Goal: Task Accomplishment & Management: Manage account settings

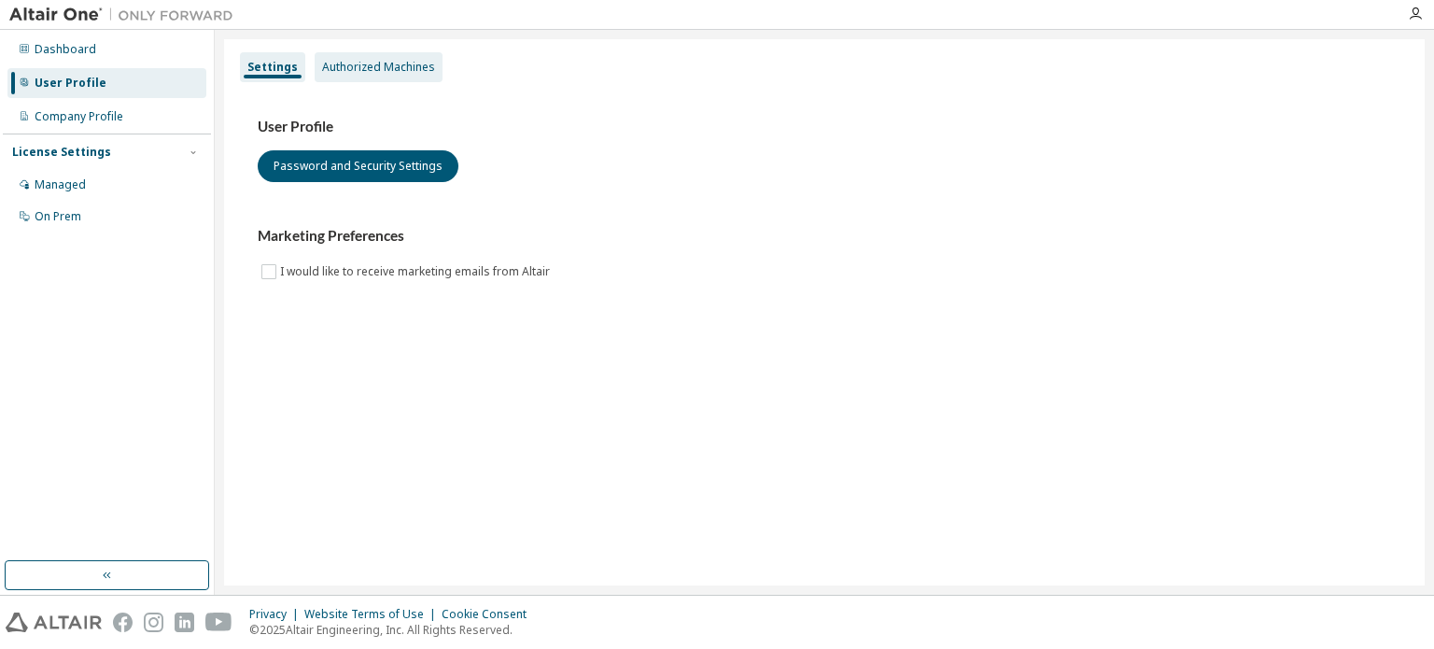
click at [391, 74] on div "Authorized Machines" at bounding box center [378, 67] width 113 height 15
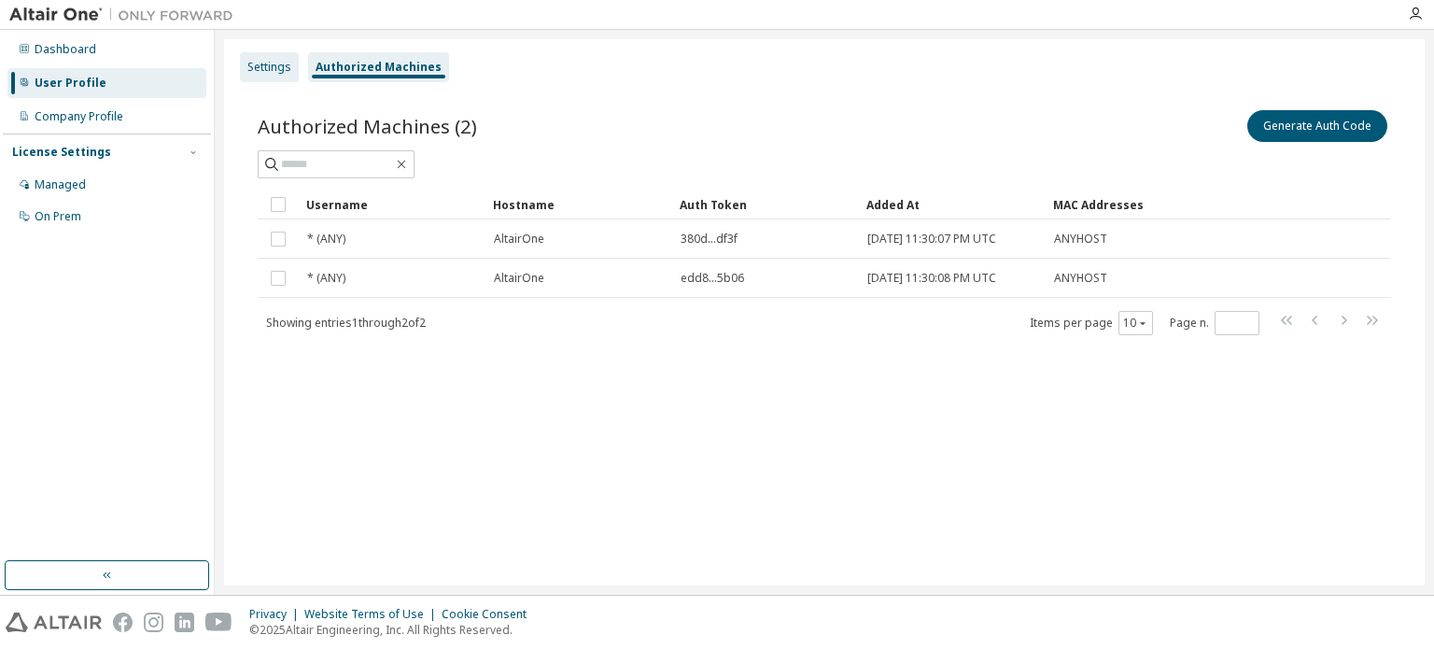
click at [280, 72] on div "Settings" at bounding box center [269, 67] width 44 height 15
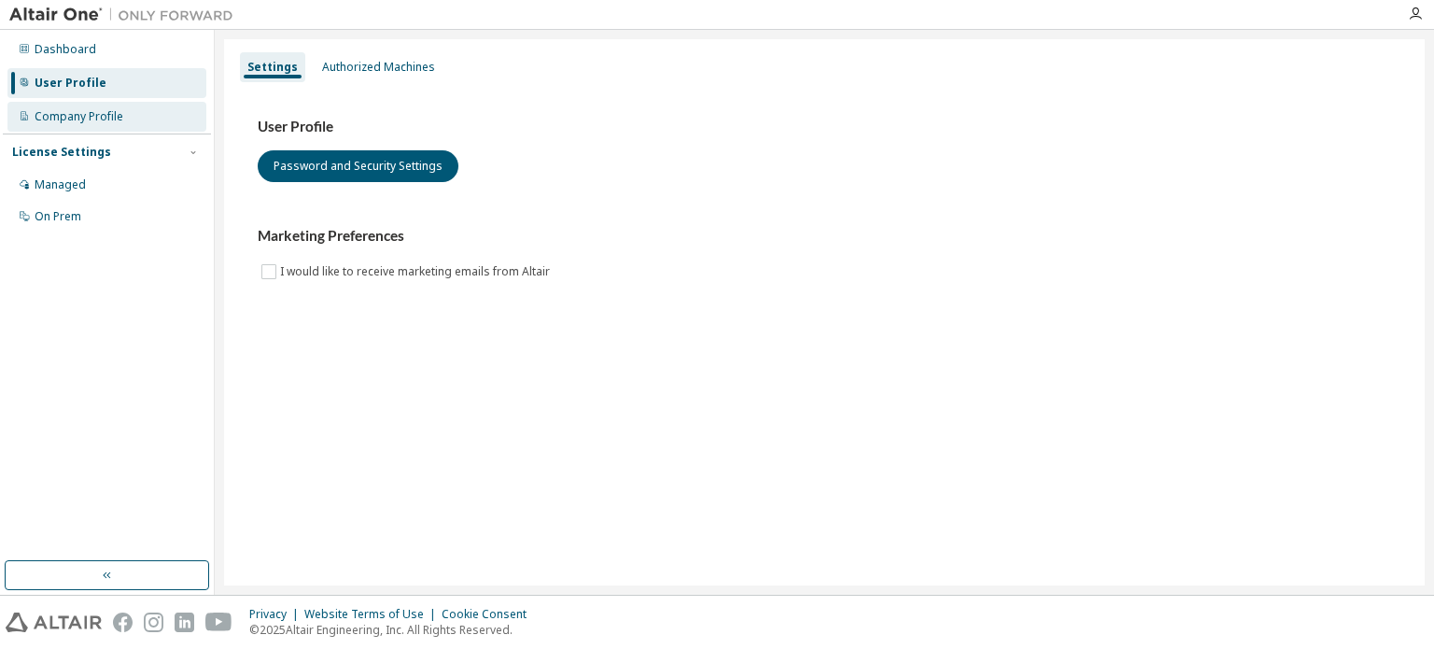
click at [31, 117] on div "Company Profile" at bounding box center [106, 117] width 199 height 30
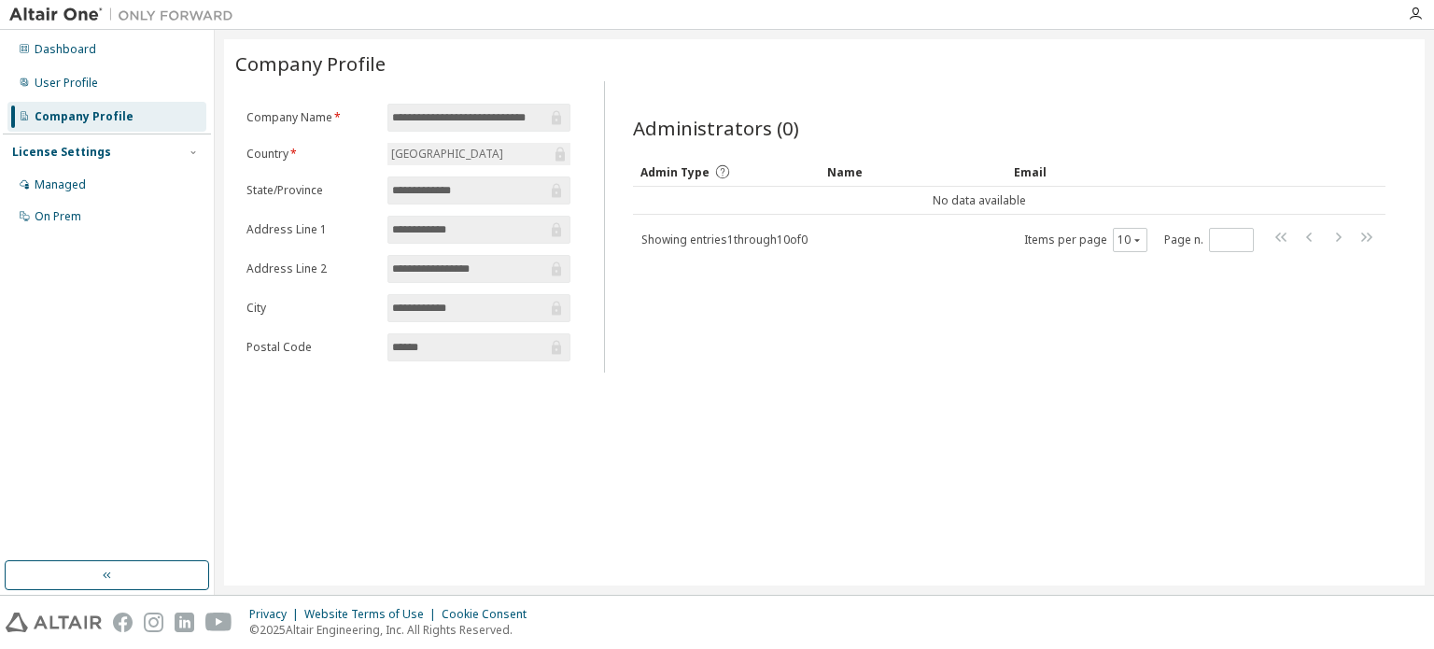
click at [106, 583] on button "button" at bounding box center [107, 575] width 205 height 30
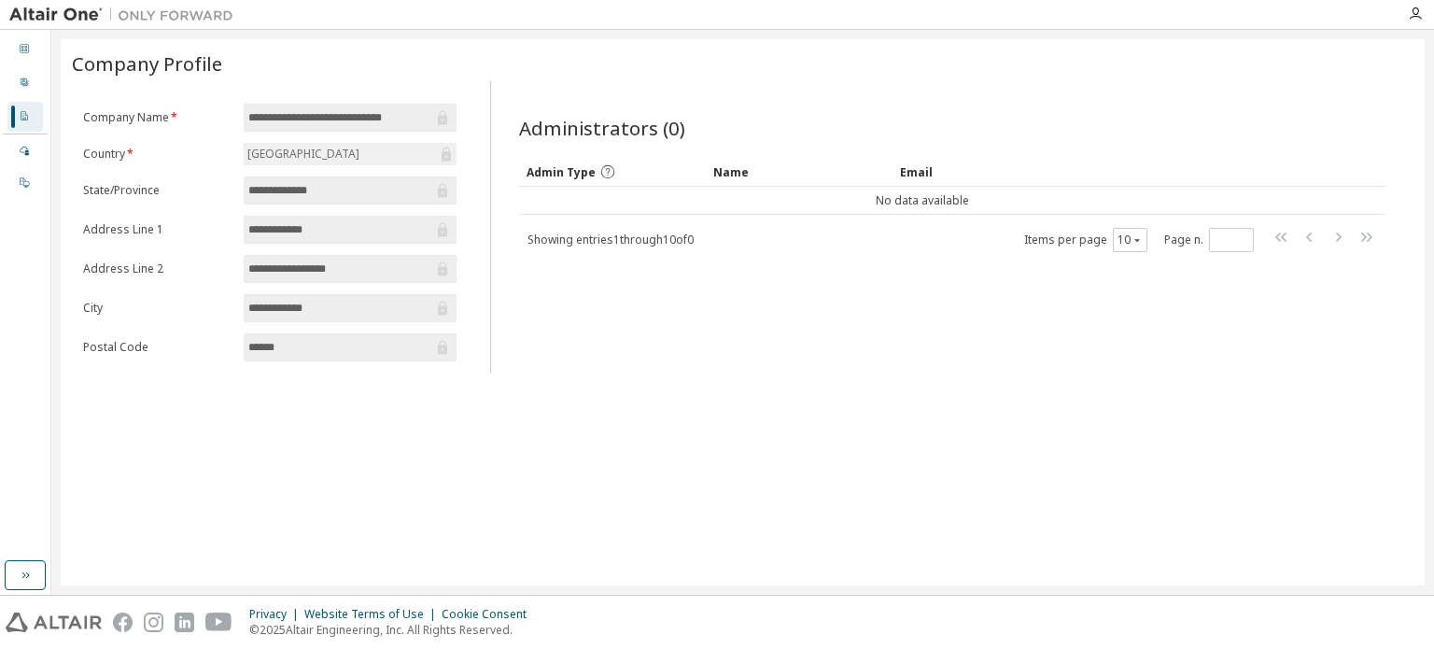
click at [72, 10] on img at bounding box center [125, 15] width 233 height 19
click at [26, 53] on icon at bounding box center [24, 48] width 11 height 11
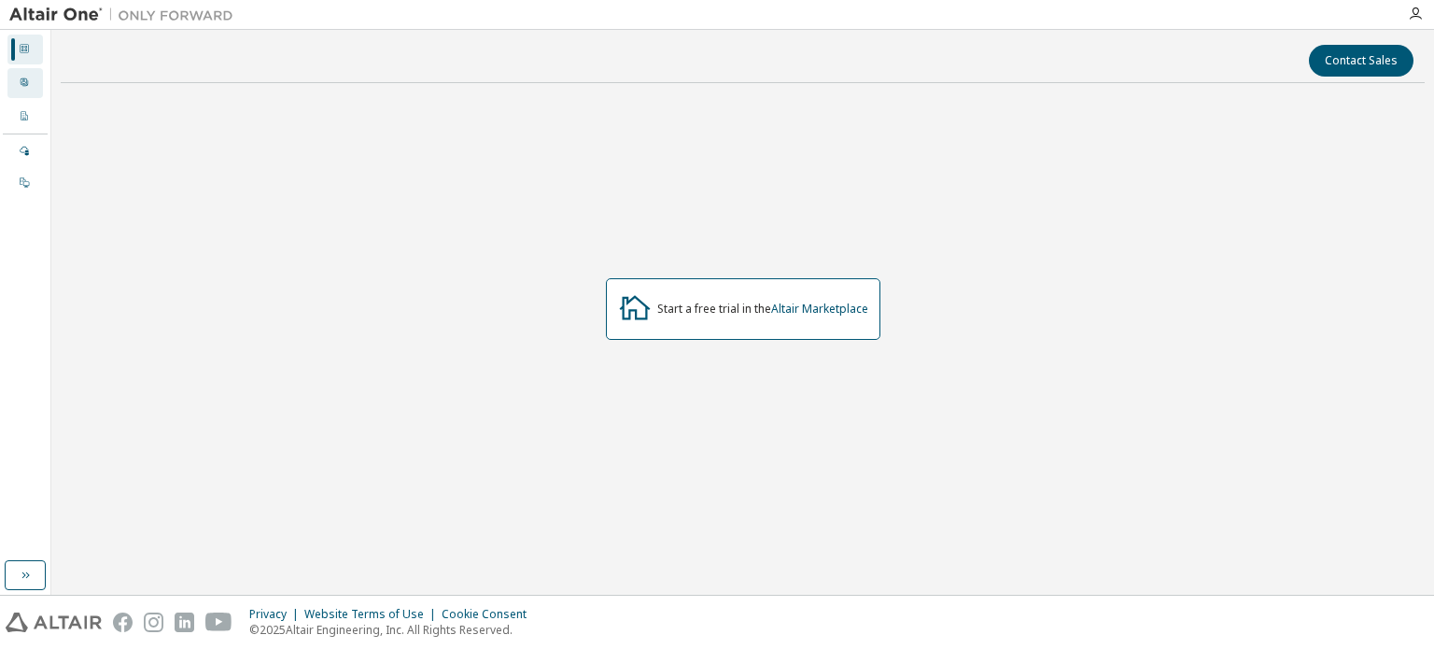
click at [25, 81] on icon at bounding box center [24, 82] width 11 height 11
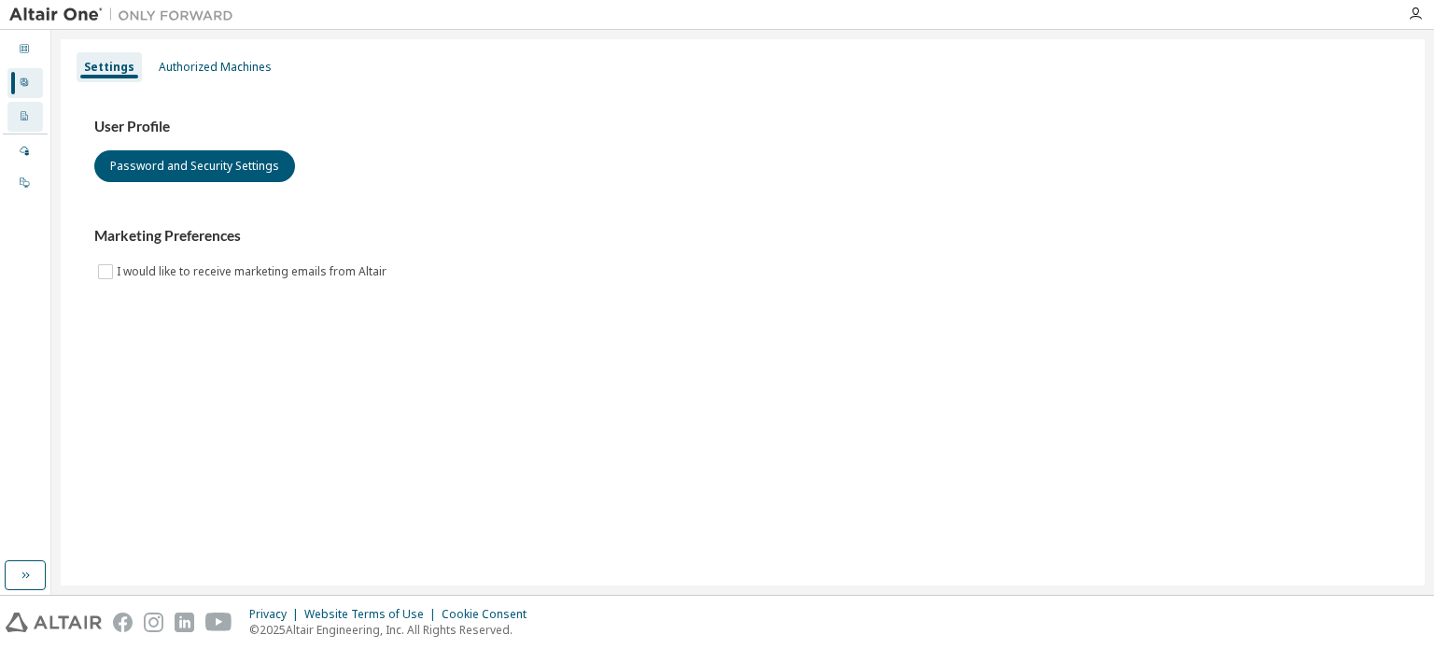
click at [16, 125] on div "Company Profile" at bounding box center [24, 117] width 35 height 30
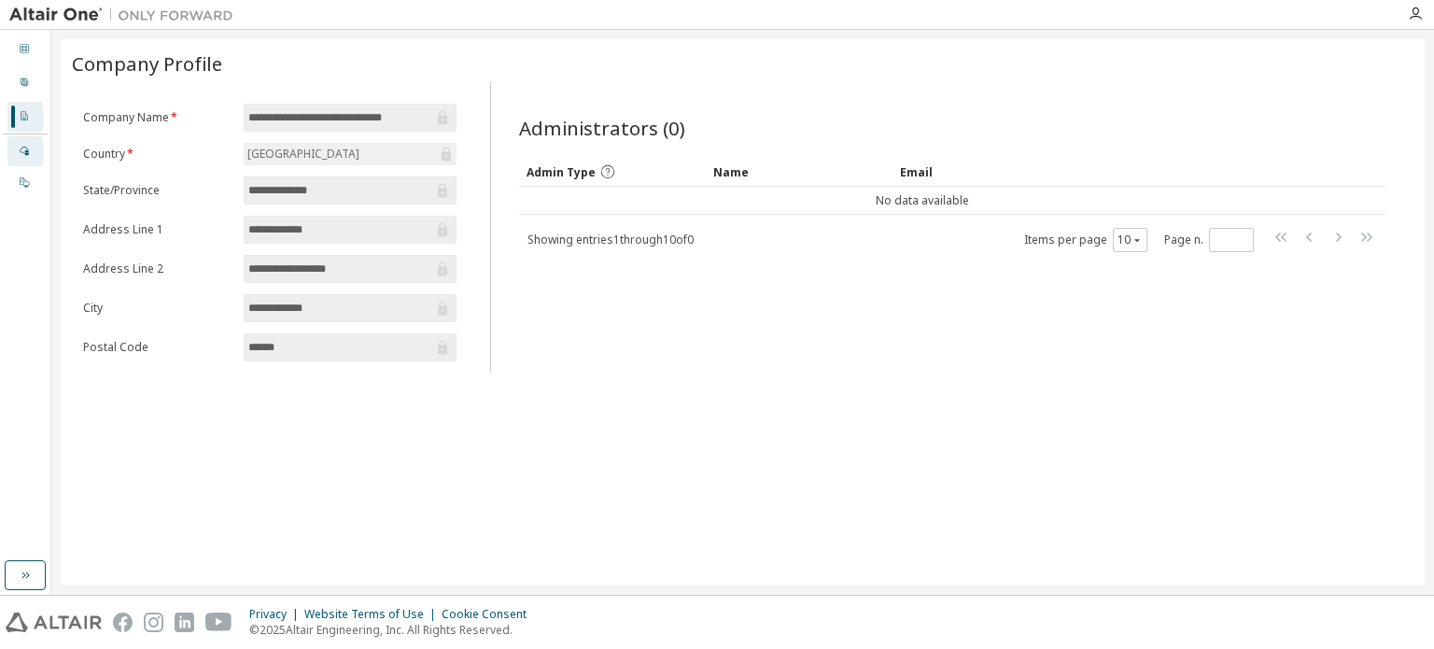
click at [24, 157] on div at bounding box center [24, 151] width 11 height 15
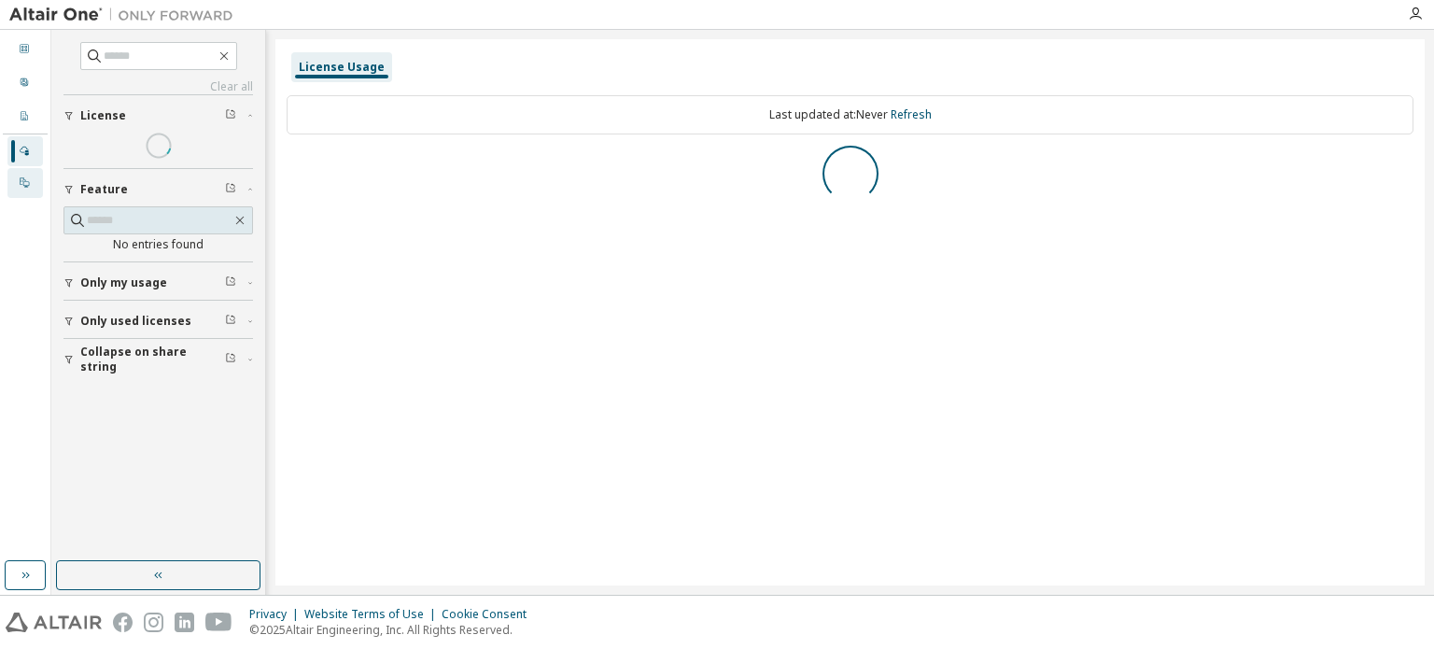
click at [24, 189] on div at bounding box center [24, 183] width 11 height 15
